Goal: Information Seeking & Learning: Check status

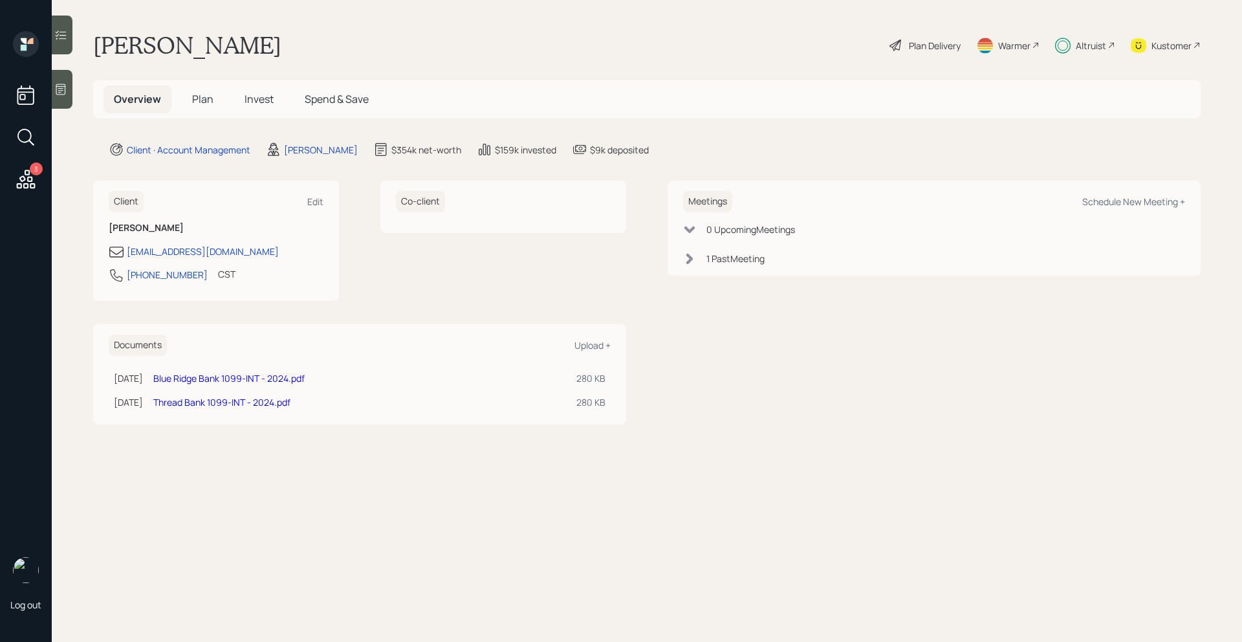
click at [254, 100] on span "Invest" at bounding box center [259, 99] width 29 height 14
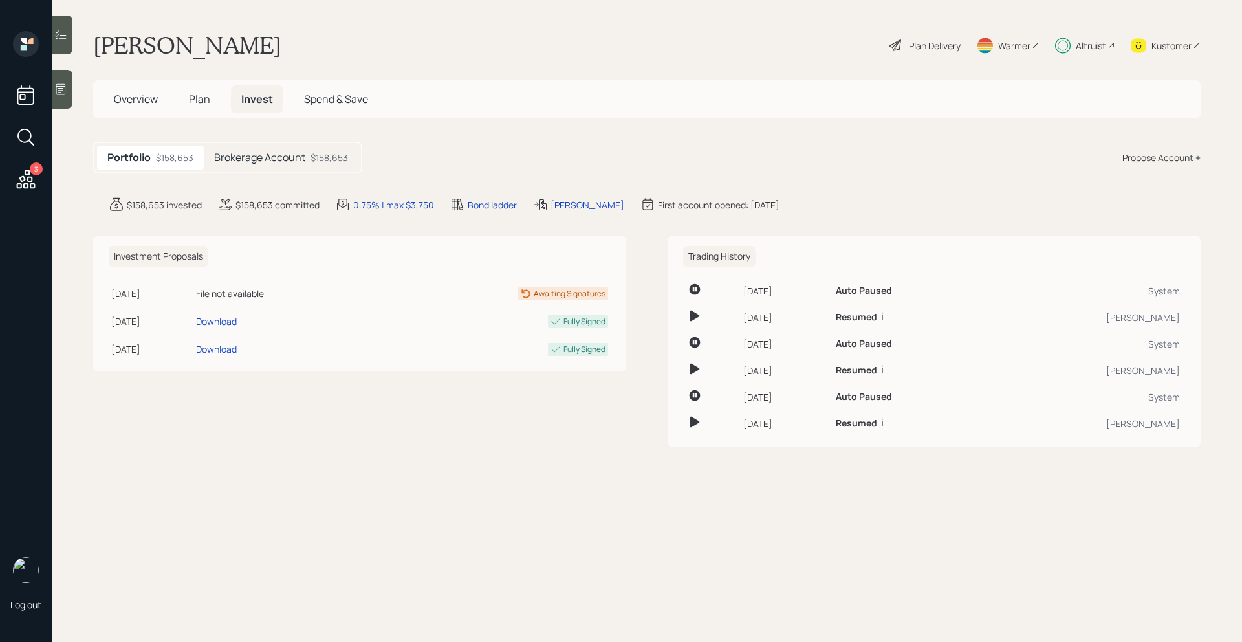
click at [294, 161] on h5 "Brokerage Account" at bounding box center [259, 157] width 91 height 12
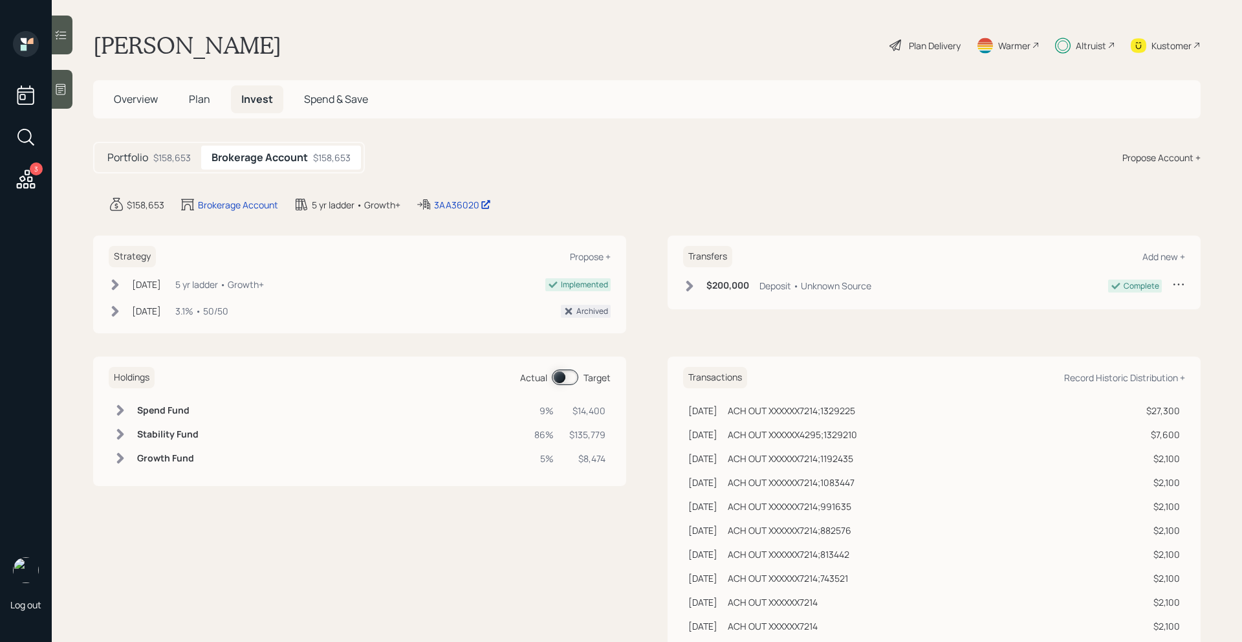
click at [566, 375] on span at bounding box center [565, 377] width 27 height 16
click at [335, 102] on span "Spend & Save" at bounding box center [336, 99] width 64 height 14
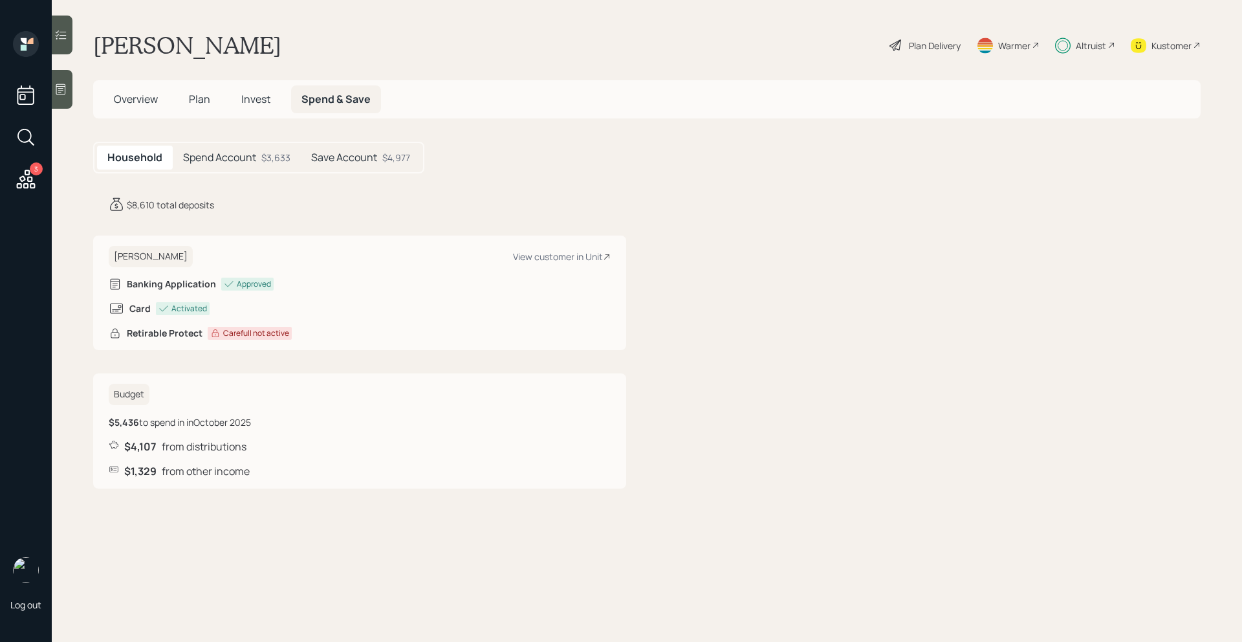
click at [274, 161] on div "$3,633" at bounding box center [275, 158] width 29 height 14
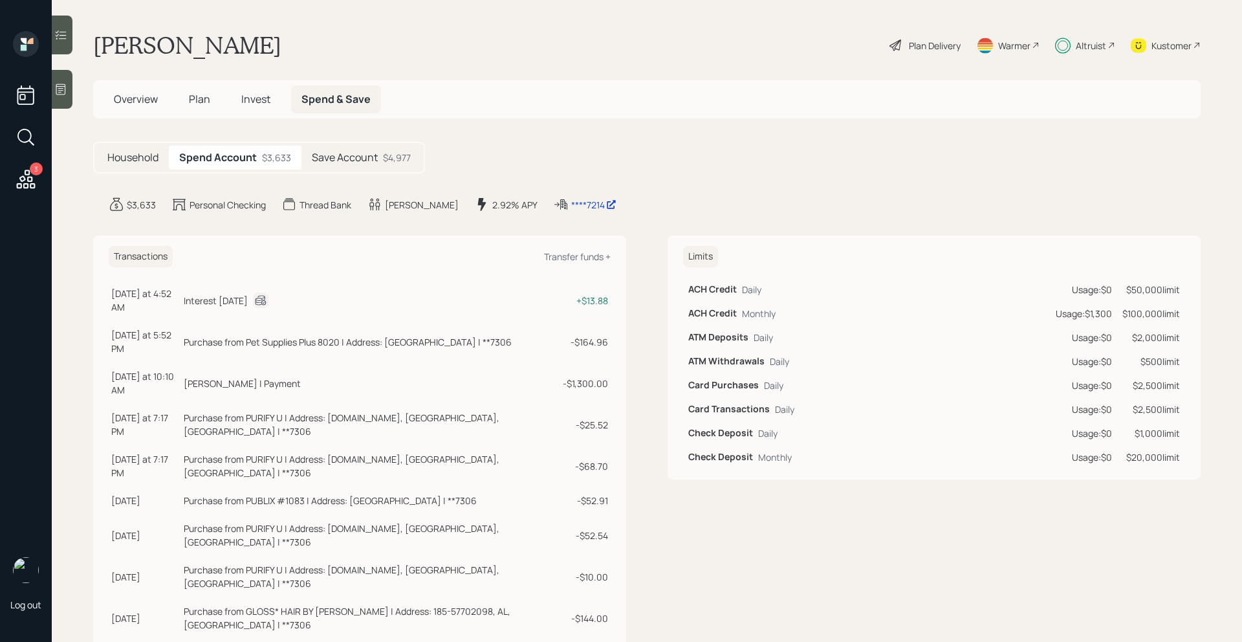
click at [1095, 50] on div "Altruist" at bounding box center [1091, 46] width 30 height 14
click at [393, 159] on div "$4,977" at bounding box center [397, 158] width 28 height 14
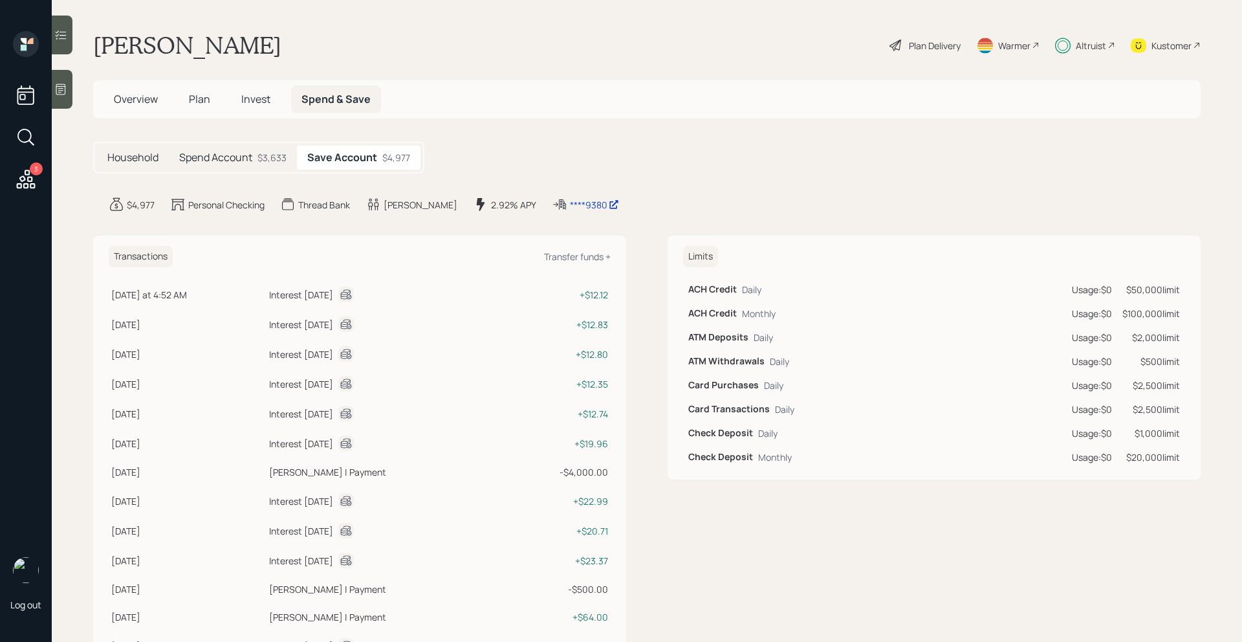
click at [260, 165] on div "Spend Account $3,633" at bounding box center [233, 158] width 128 height 24
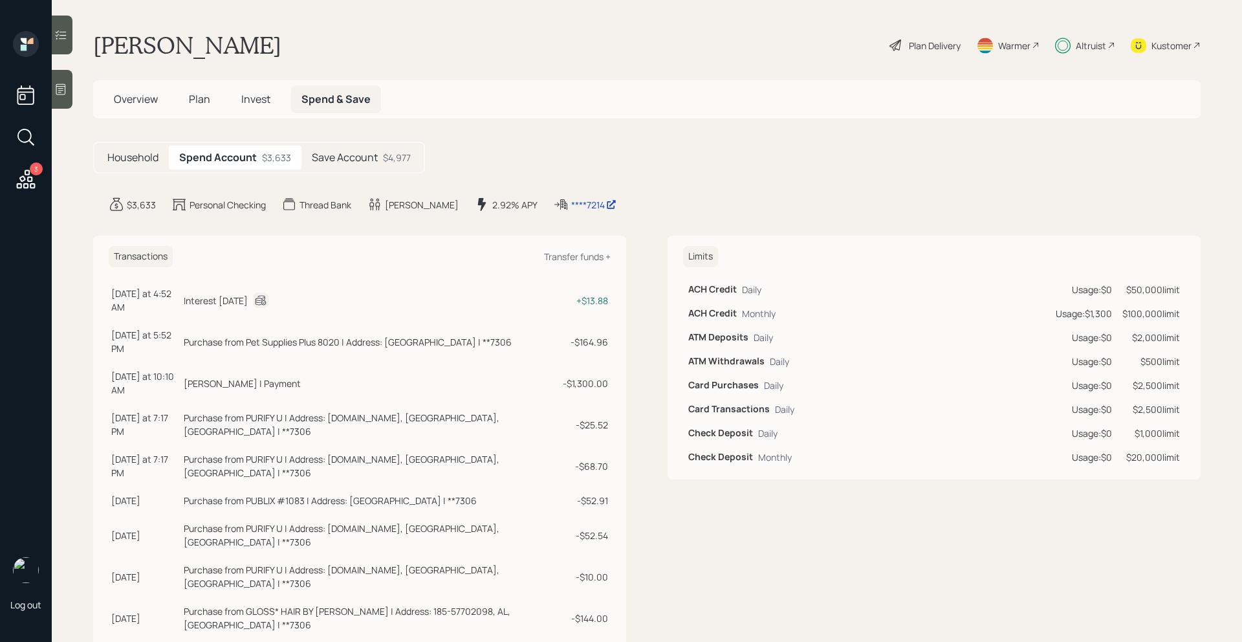
click at [28, 175] on icon at bounding box center [25, 179] width 23 height 23
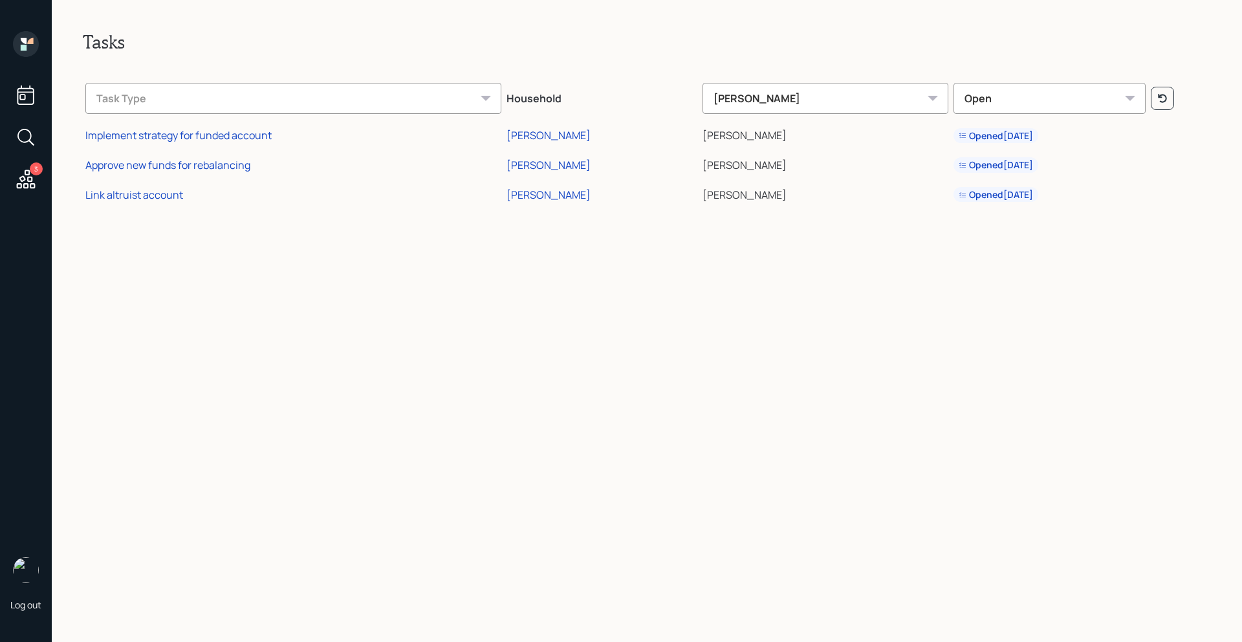
click at [36, 184] on icon at bounding box center [25, 179] width 23 height 23
click at [530, 196] on div "[PERSON_NAME]" at bounding box center [549, 195] width 84 height 14
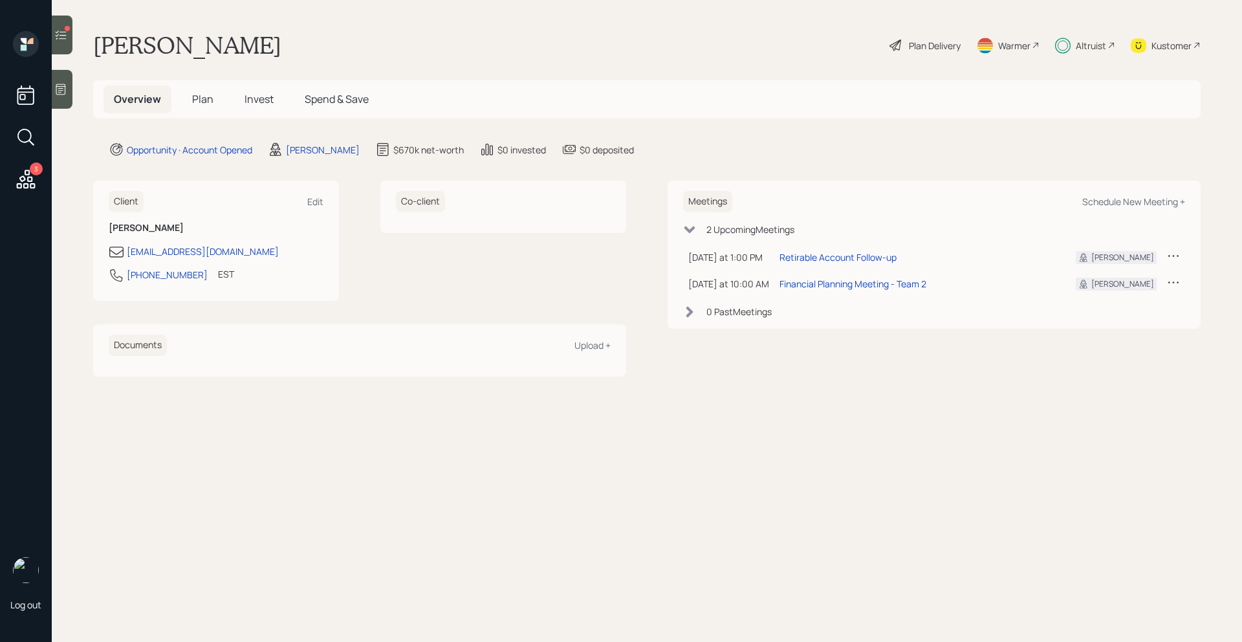
click at [70, 40] on div at bounding box center [62, 35] width 21 height 39
